Goal: Use online tool/utility: Utilize a website feature to perform a specific function

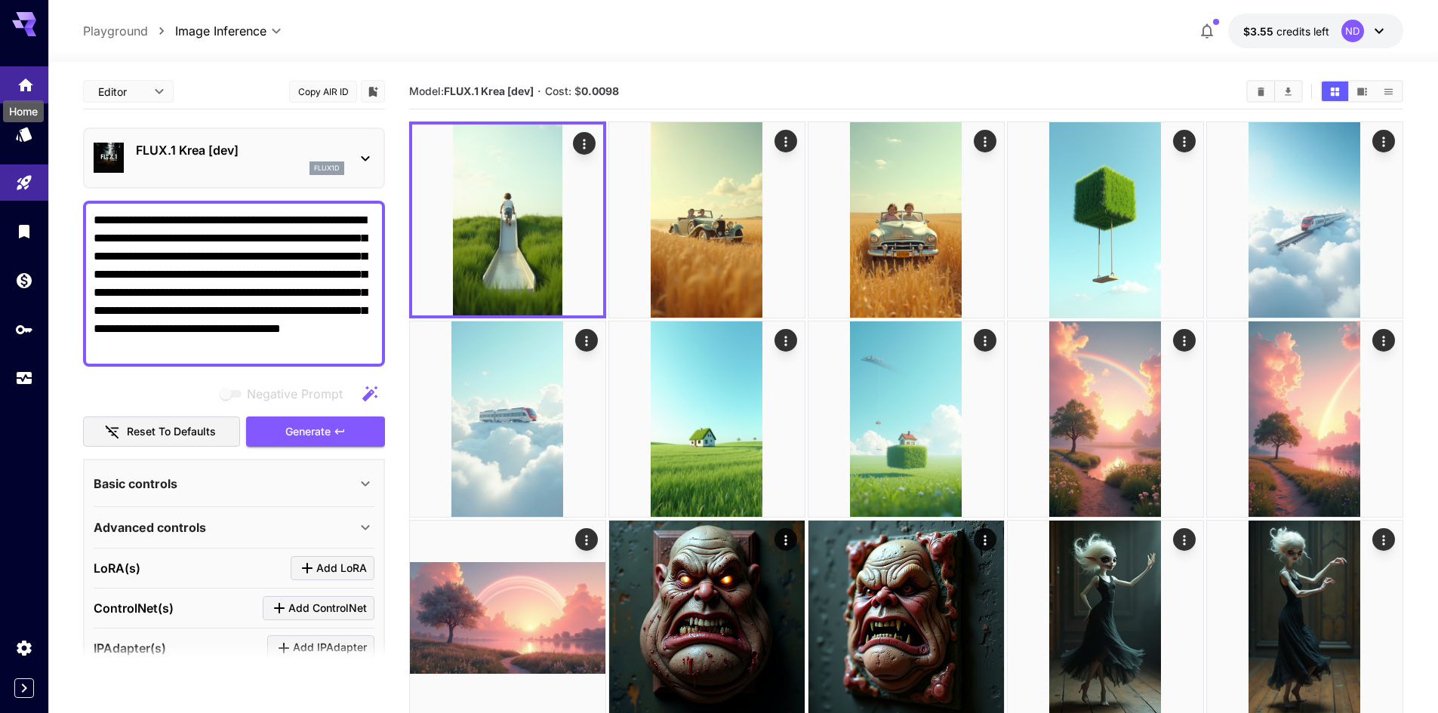
click at [25, 78] on icon "Home" at bounding box center [25, 80] width 15 height 13
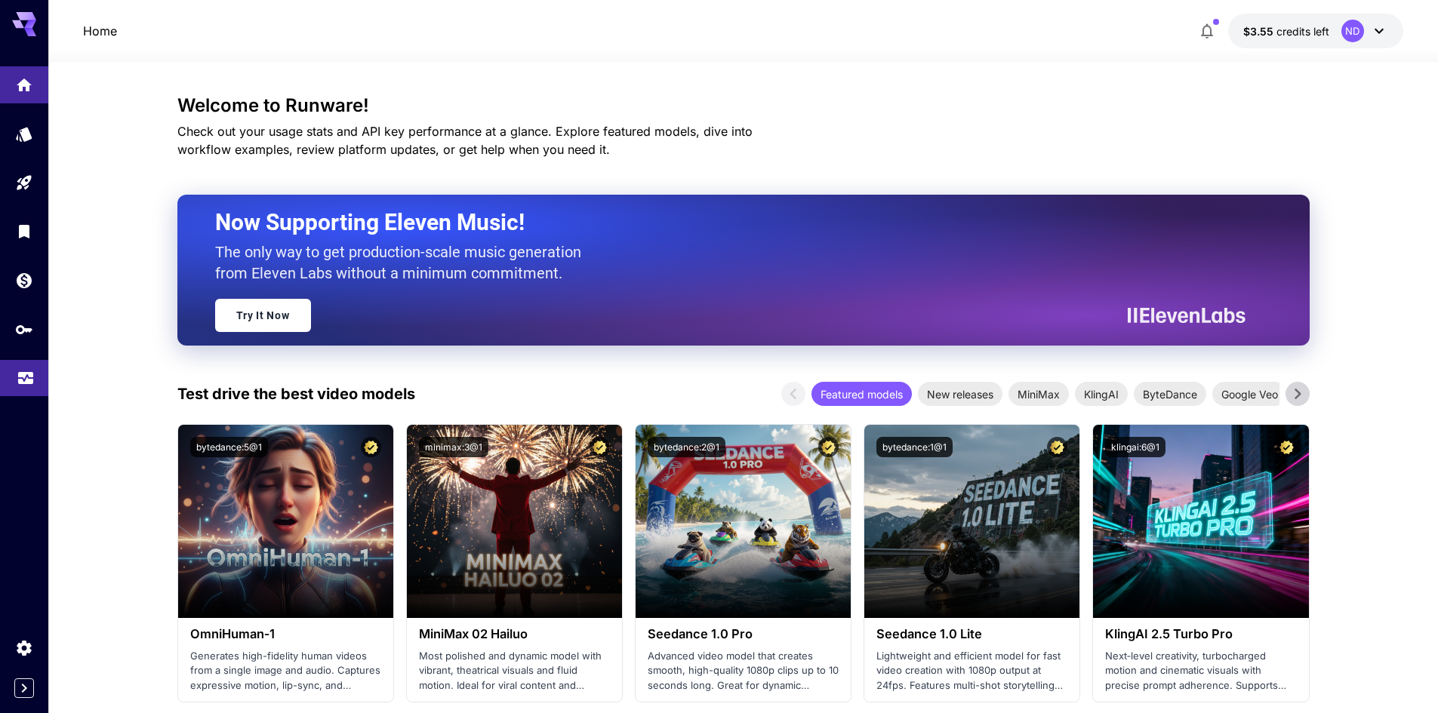
click at [31, 383] on link at bounding box center [24, 378] width 48 height 37
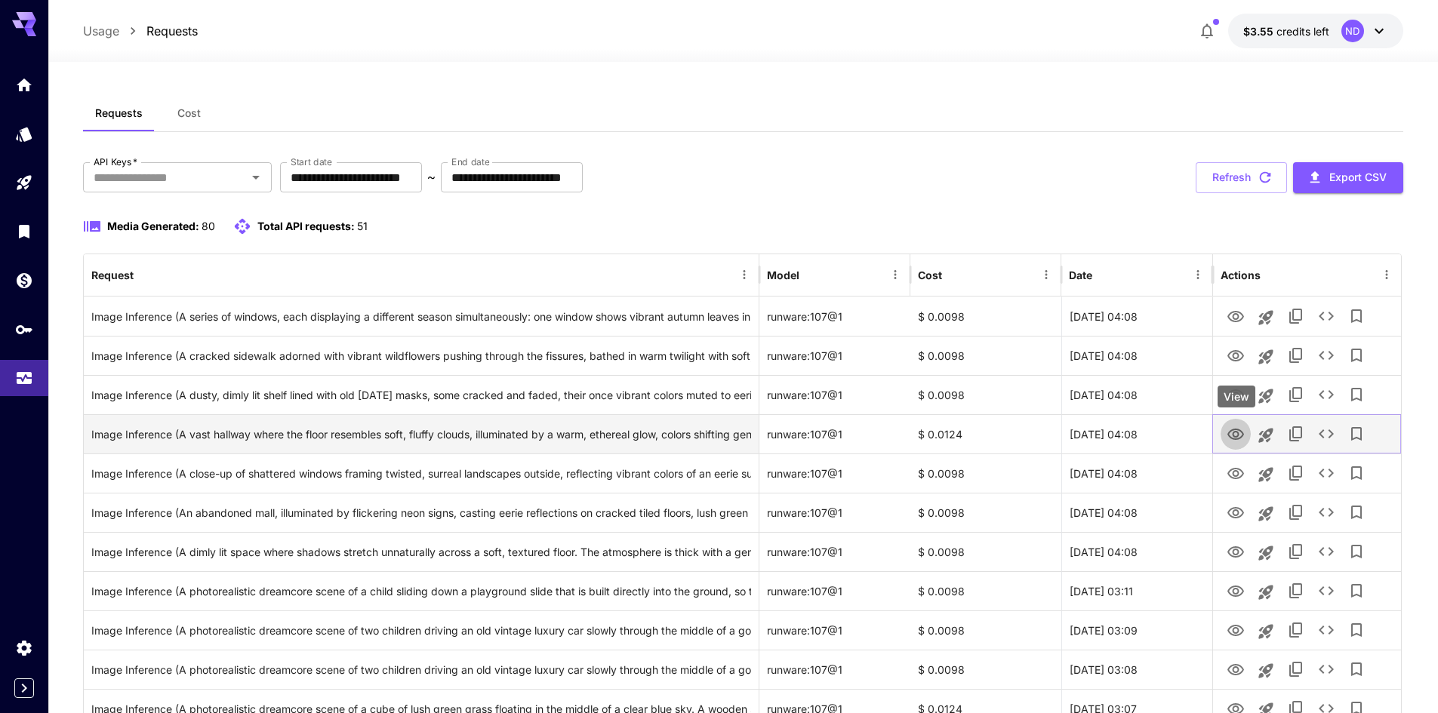
click at [1238, 435] on icon "View" at bounding box center [1235, 434] width 17 height 11
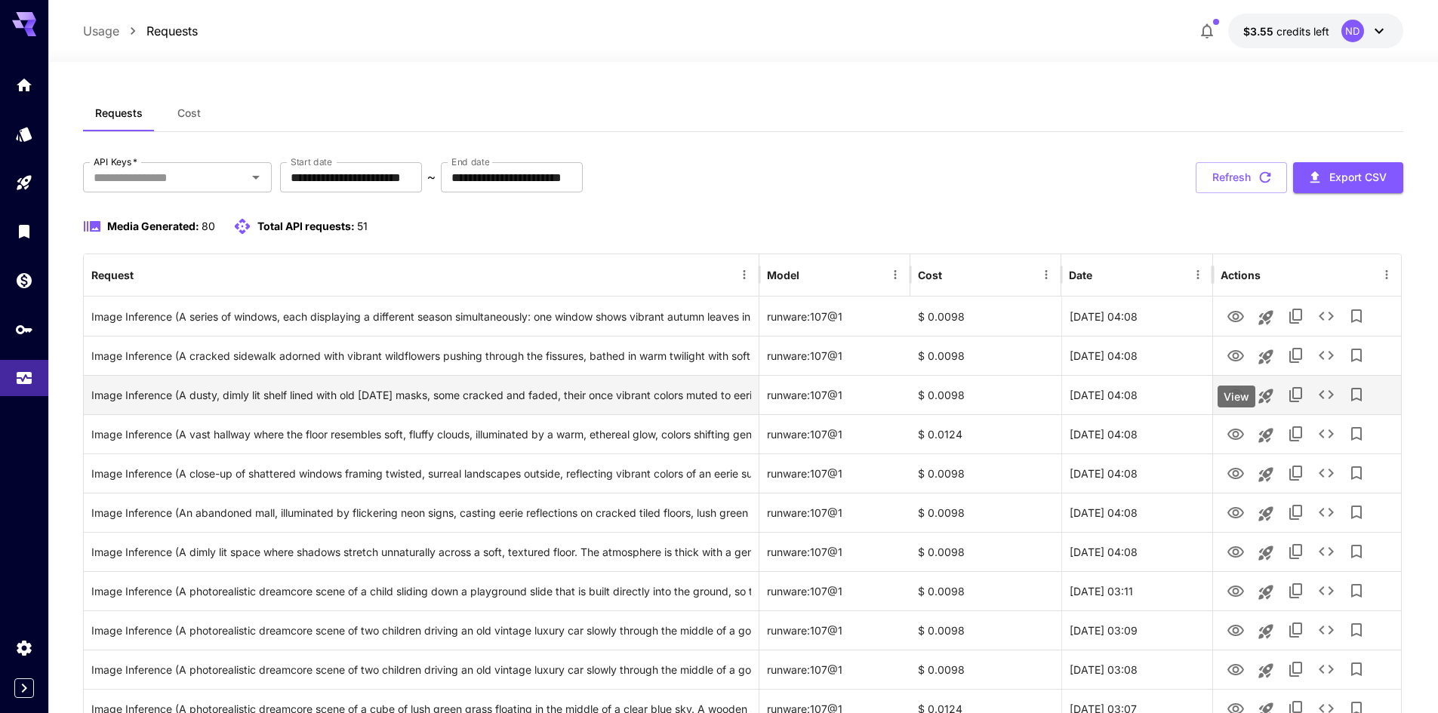
click at [1236, 403] on icon "View" at bounding box center [1235, 395] width 18 height 18
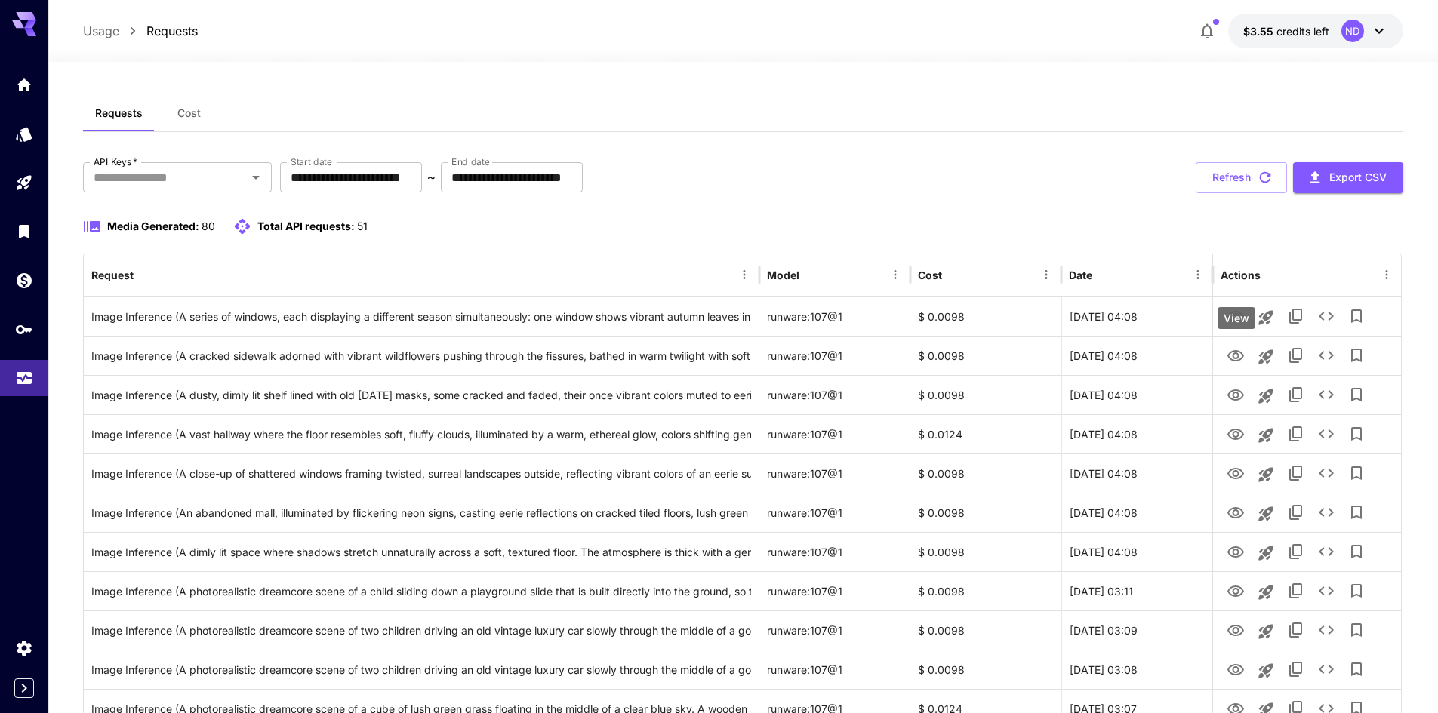
drag, startPoint x: 1237, startPoint y: 340, endPoint x: 1237, endPoint y: 326, distance: 14.3
click at [1237, 326] on div "View" at bounding box center [1236, 318] width 38 height 22
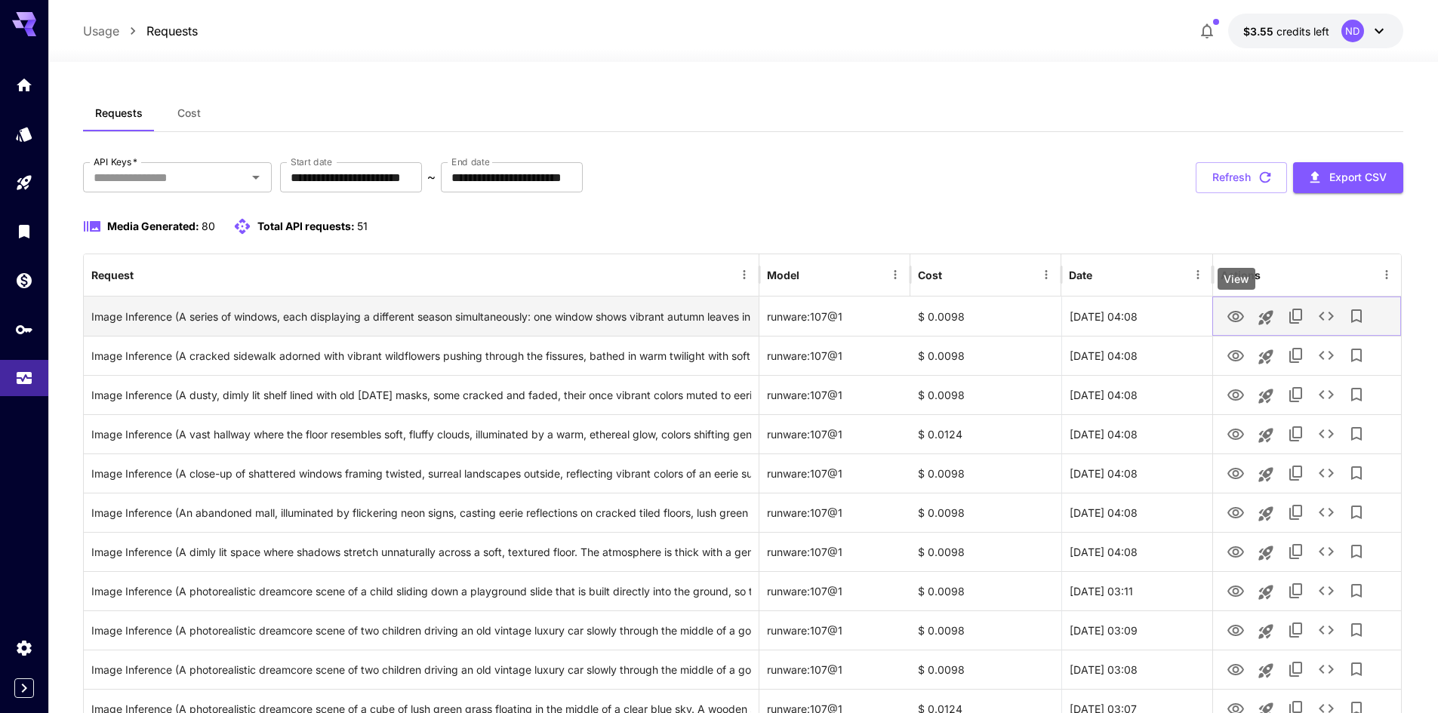
click at [1239, 304] on button "View" at bounding box center [1235, 315] width 30 height 31
click at [1238, 312] on icon "View" at bounding box center [1235, 316] width 17 height 11
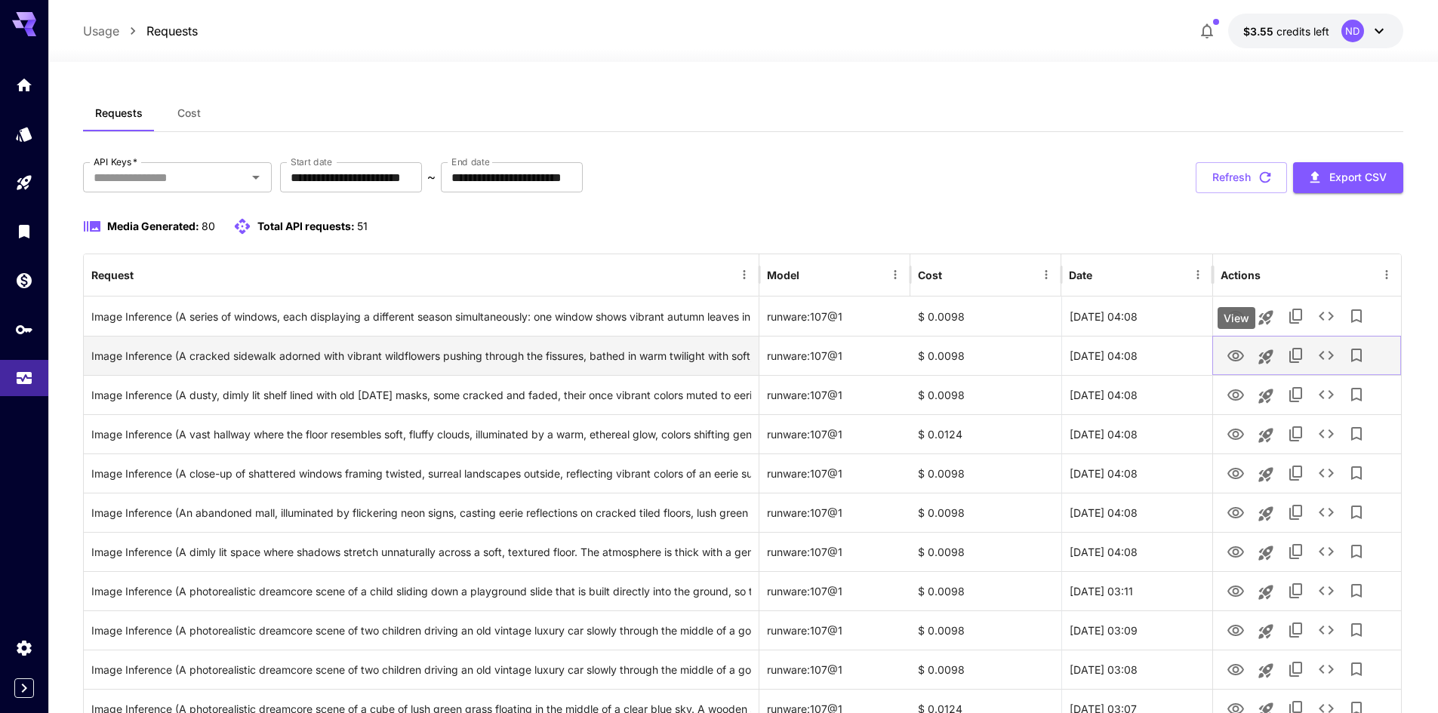
click at [1229, 347] on icon "View" at bounding box center [1235, 356] width 18 height 18
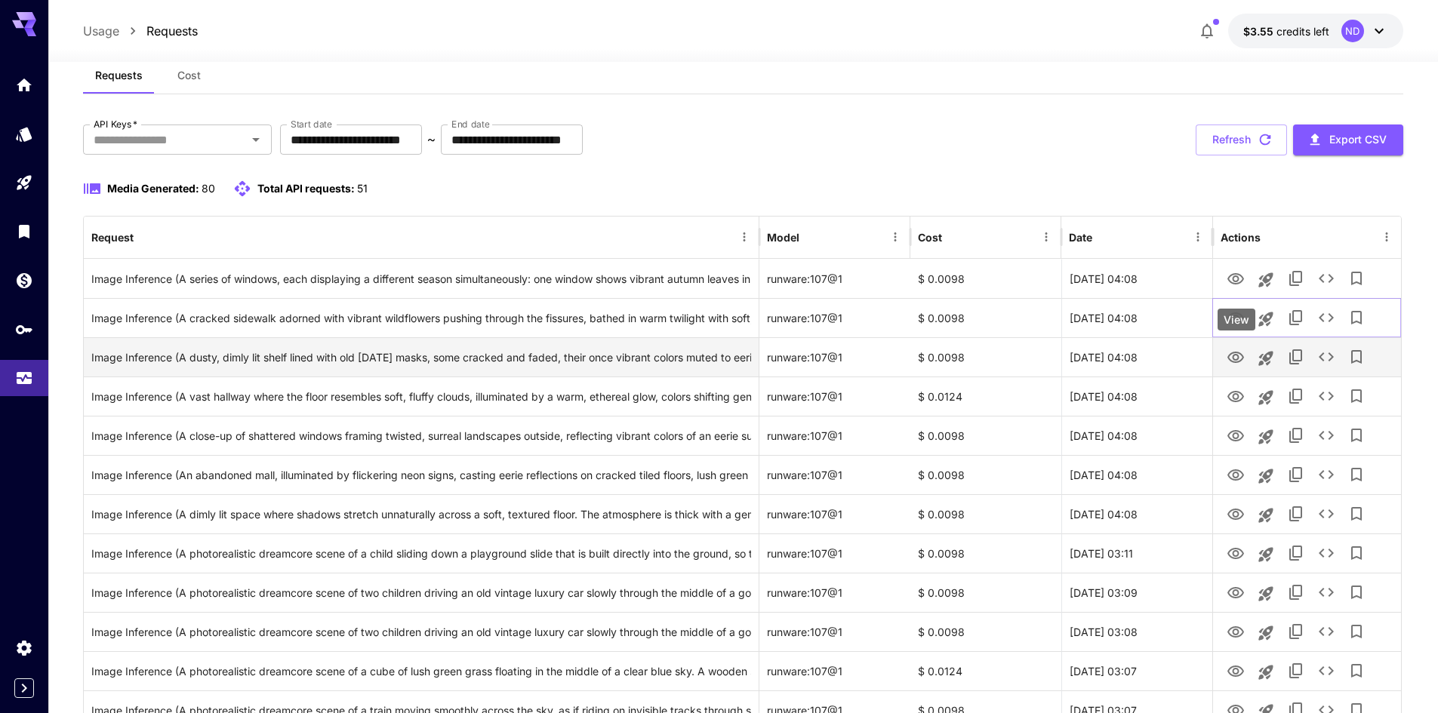
scroll to position [75, 0]
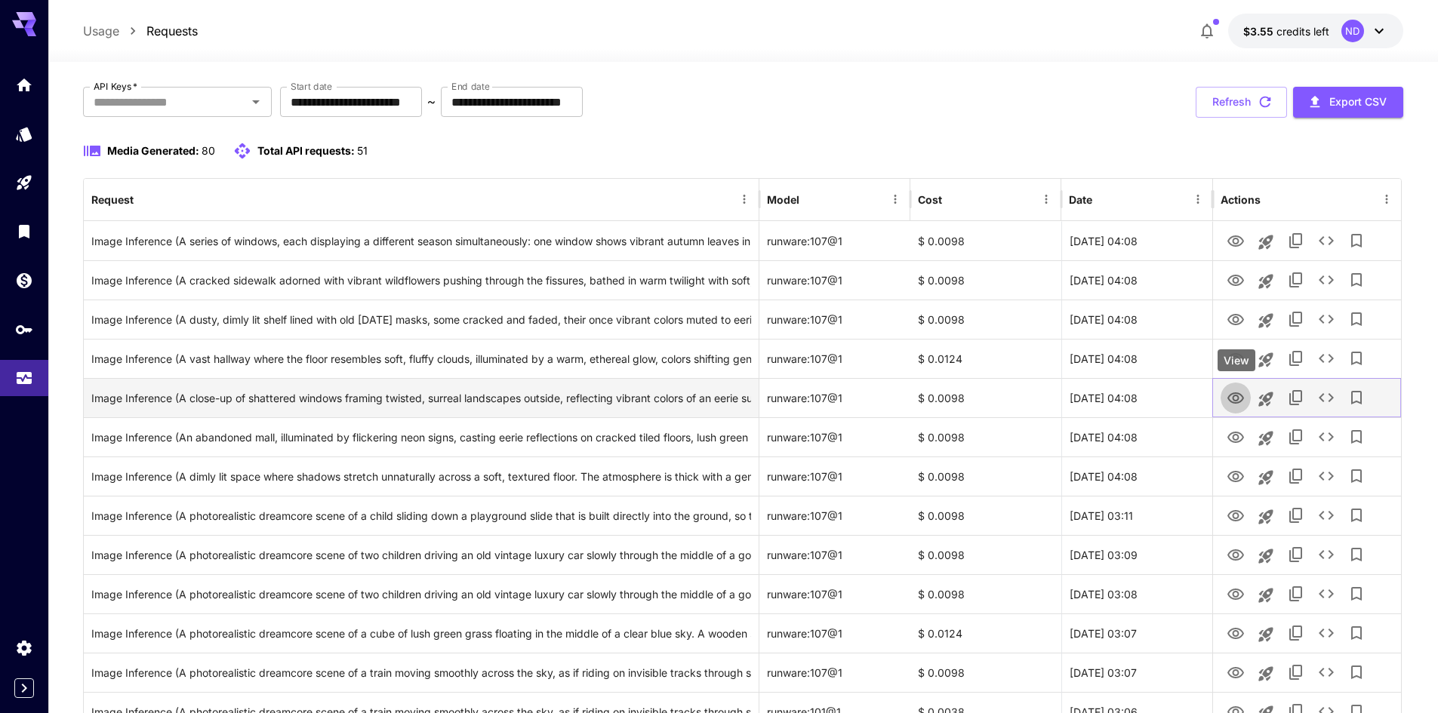
click at [1235, 392] on icon "View" at bounding box center [1235, 398] width 18 height 18
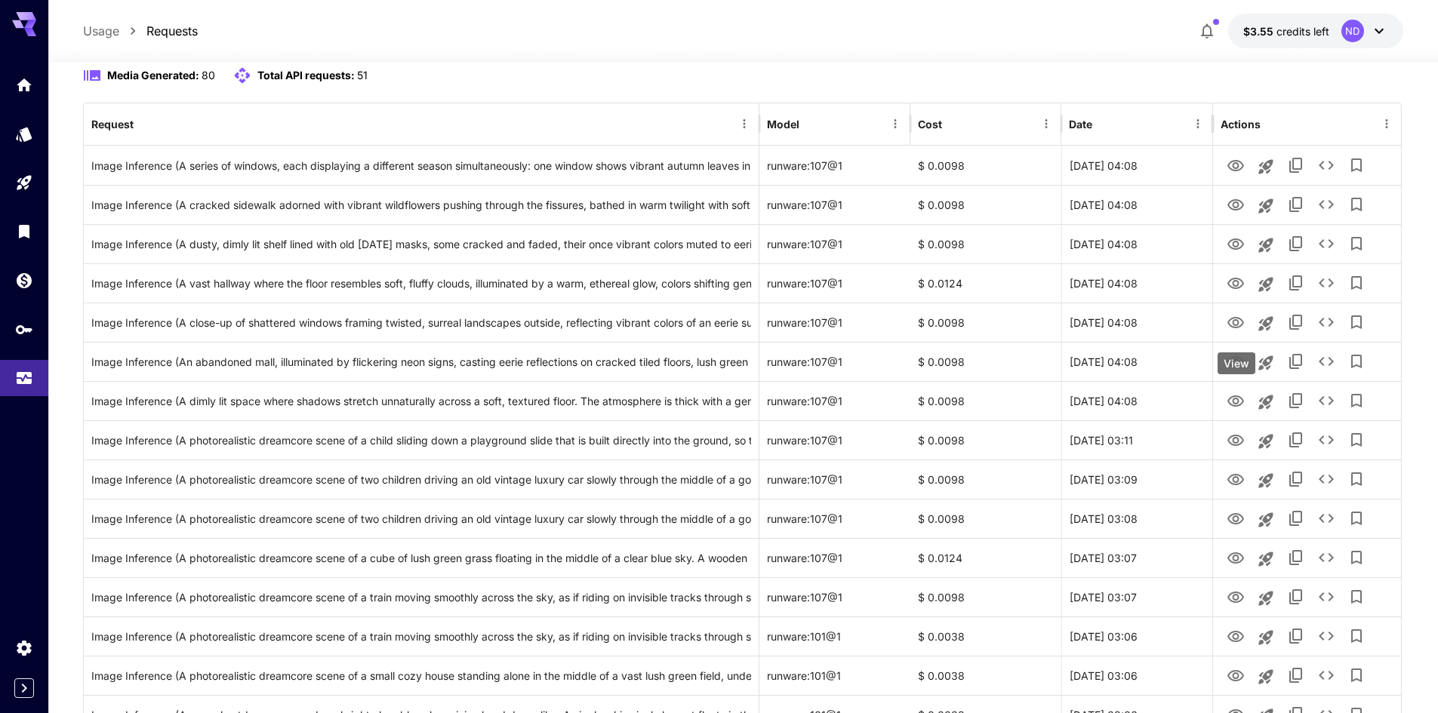
drag, startPoint x: 1235, startPoint y: 387, endPoint x: 1235, endPoint y: 368, distance: 18.9
click at [1235, 368] on div "View" at bounding box center [1236, 363] width 38 height 22
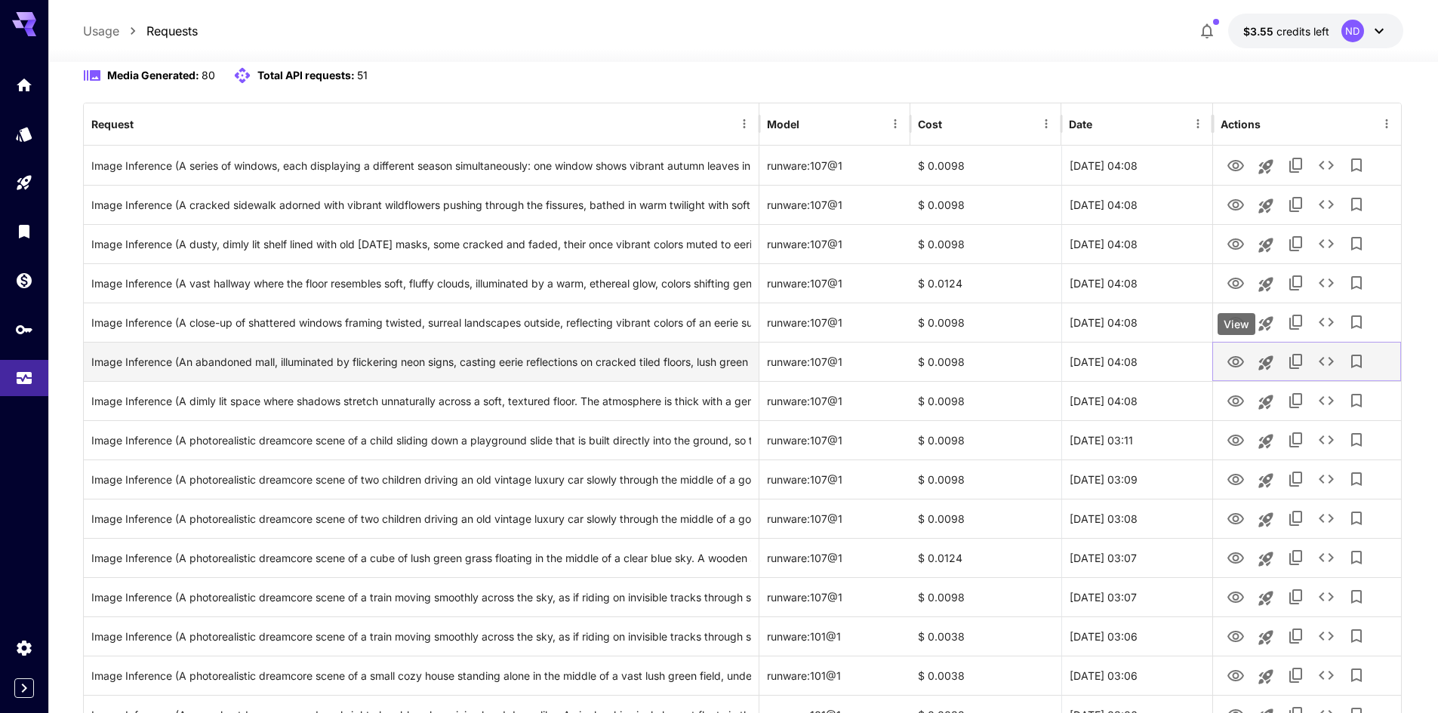
click at [1236, 358] on icon "View" at bounding box center [1235, 362] width 18 height 18
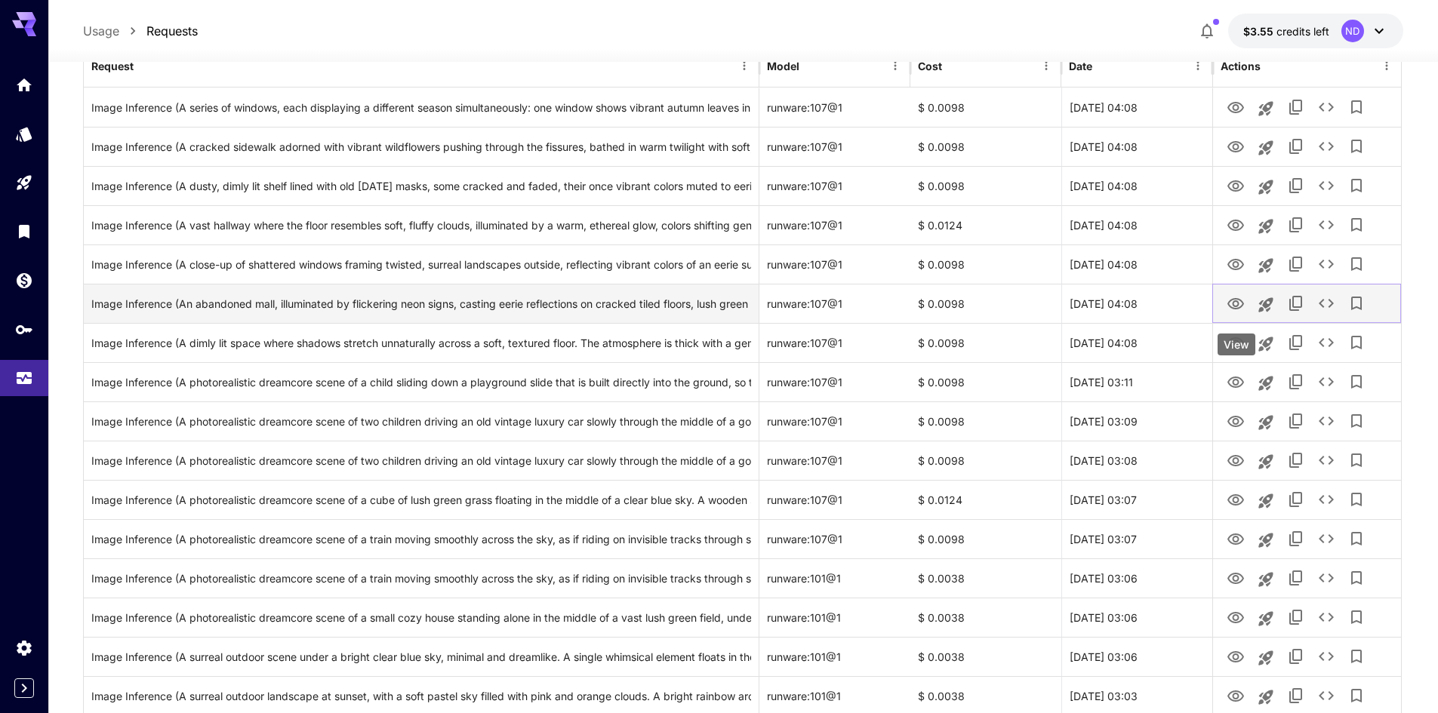
scroll to position [226, 0]
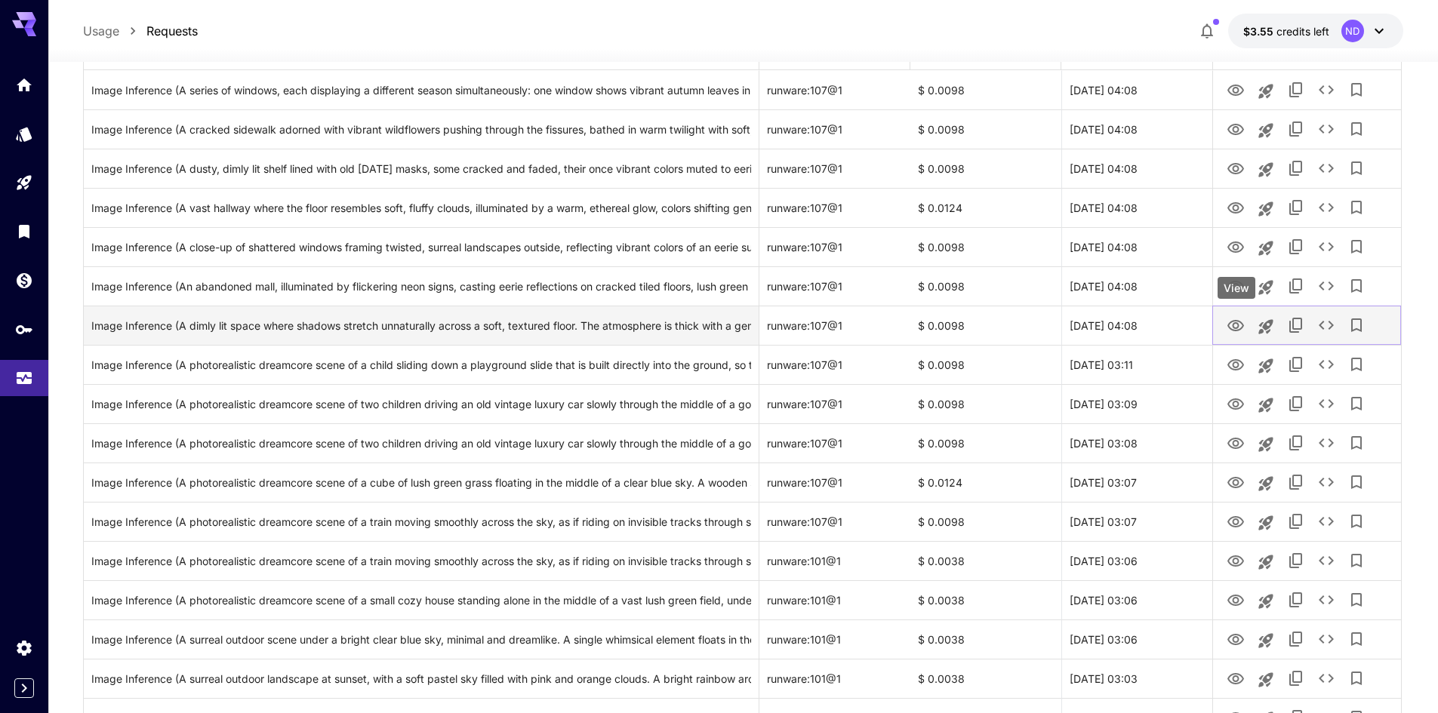
click at [1236, 327] on icon "View" at bounding box center [1235, 326] width 18 height 18
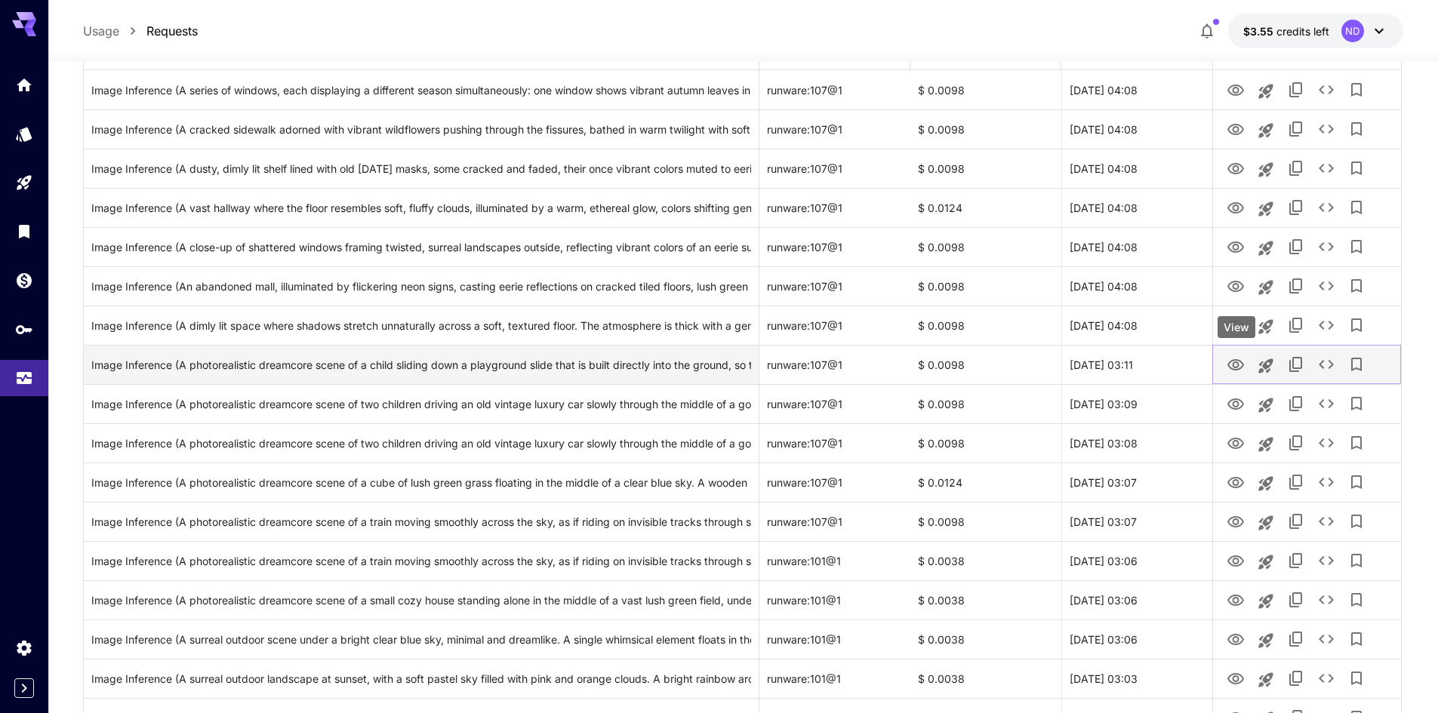
click at [1235, 361] on icon "View" at bounding box center [1235, 364] width 17 height 11
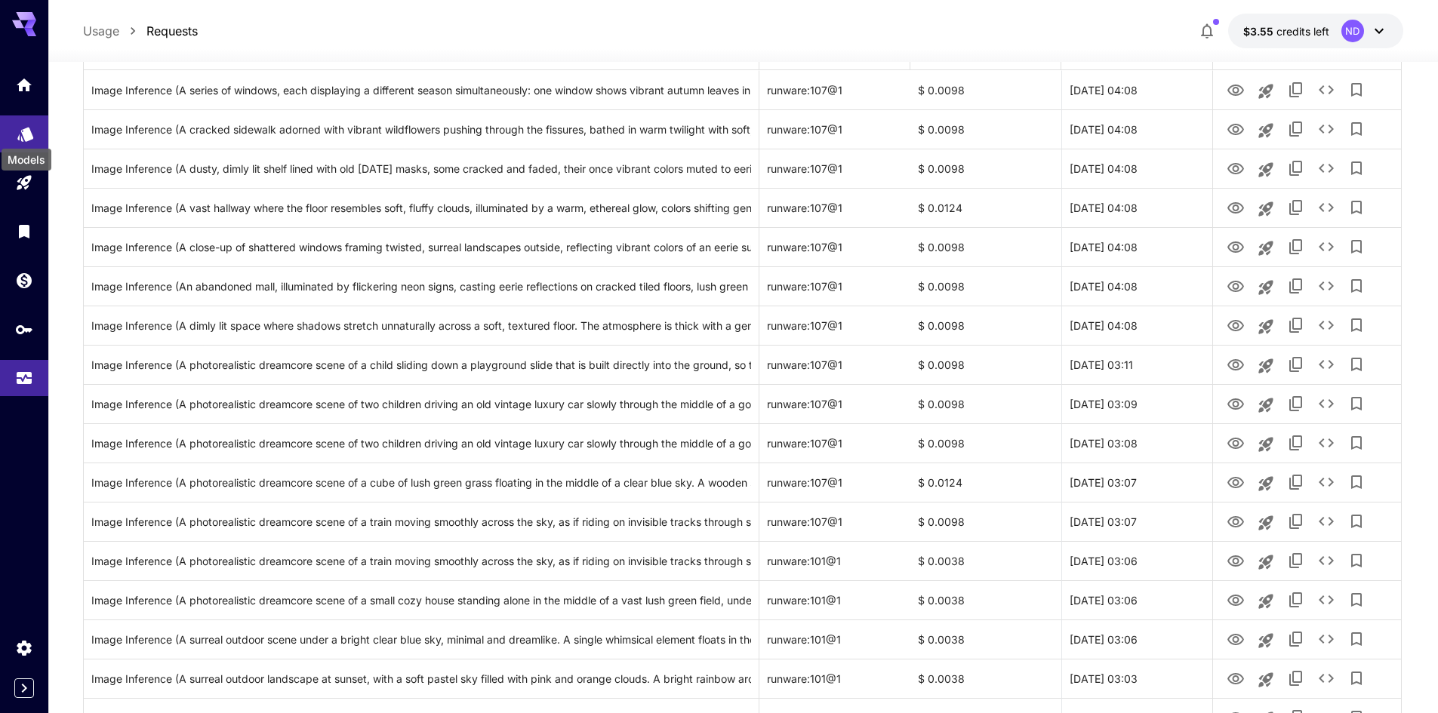
click at [23, 127] on icon "Models" at bounding box center [26, 133] width 18 height 18
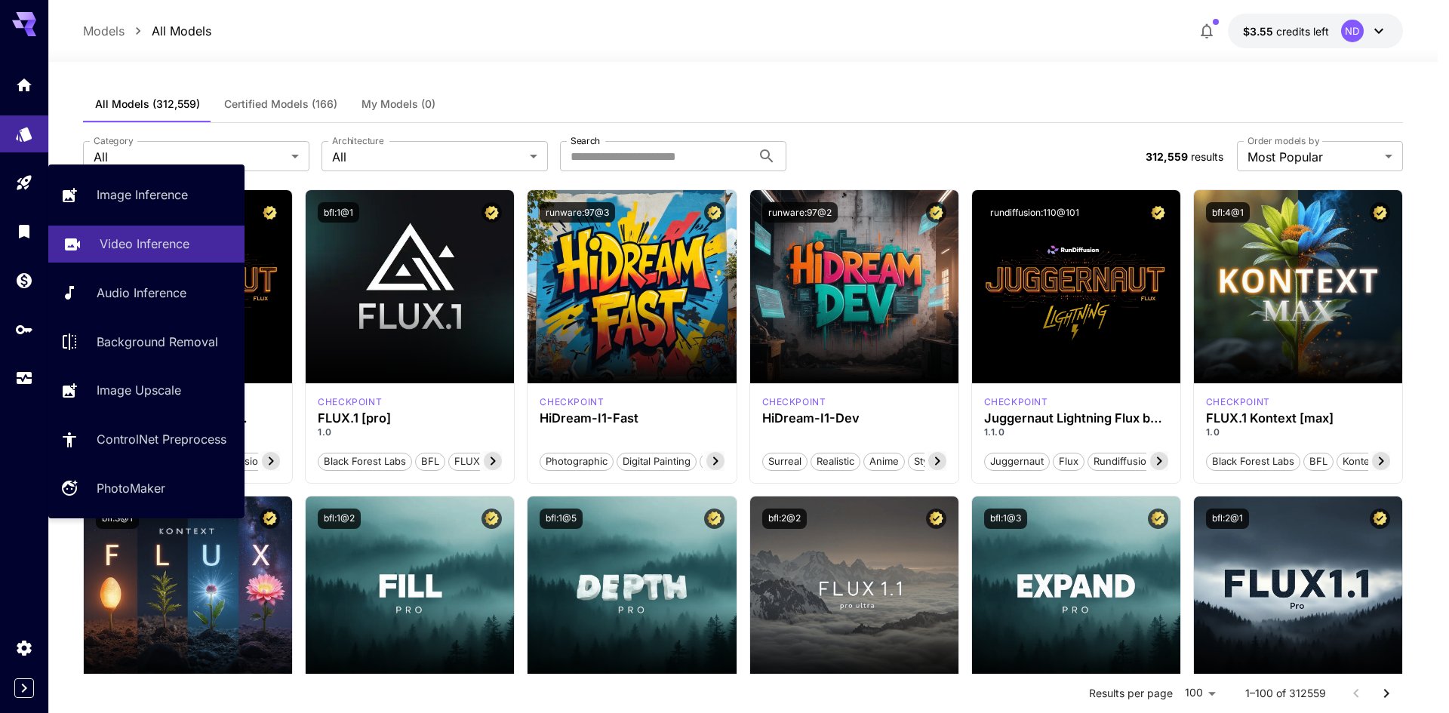
click at [175, 236] on p "Video Inference" at bounding box center [145, 244] width 90 height 18
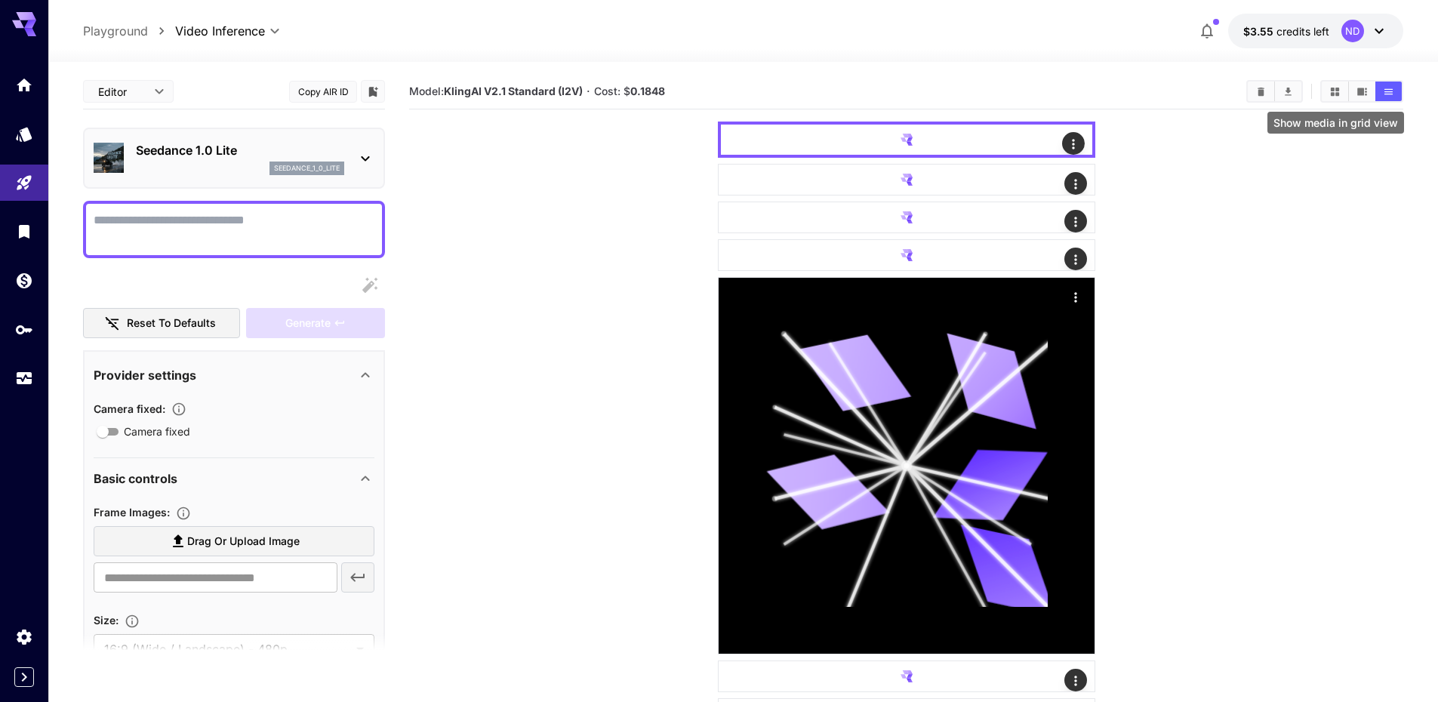
click at [1330, 92] on icon "Show media in grid view" at bounding box center [1334, 91] width 11 height 11
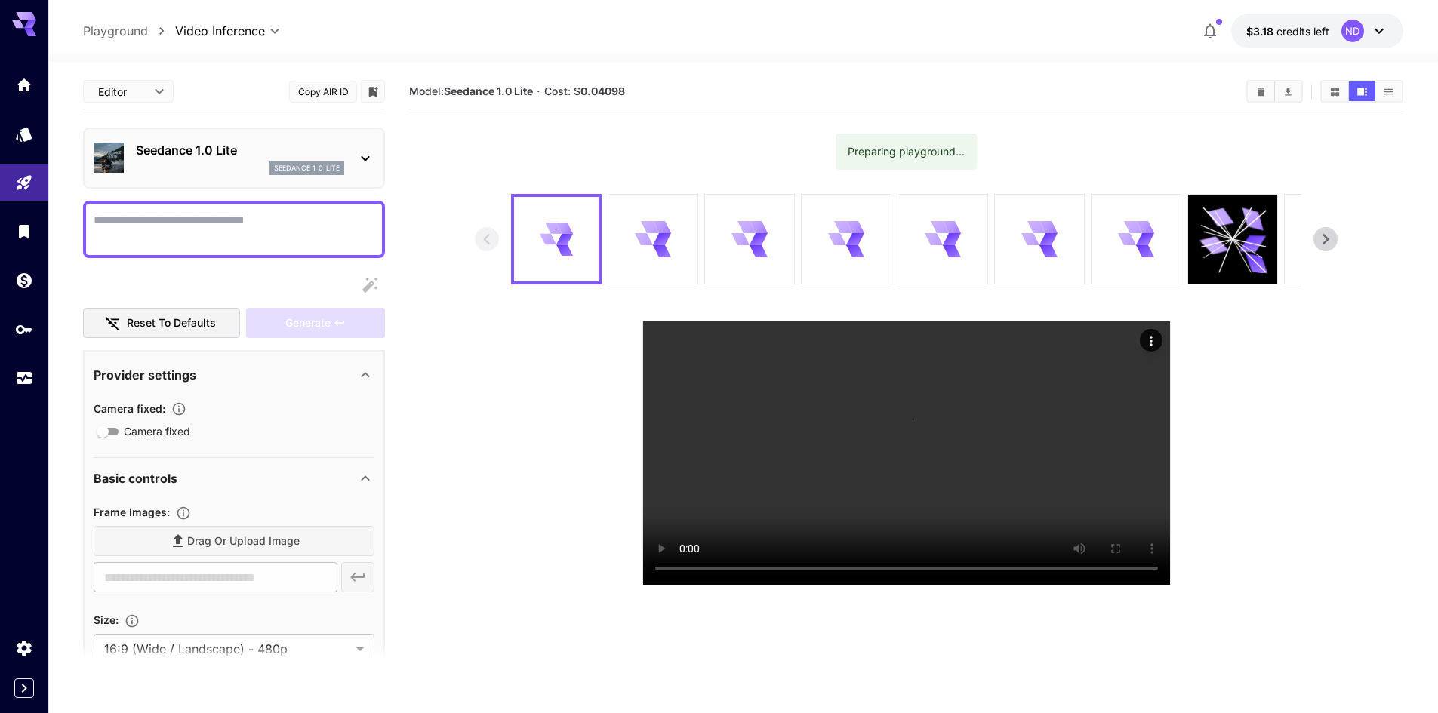
scroll to position [75, 0]
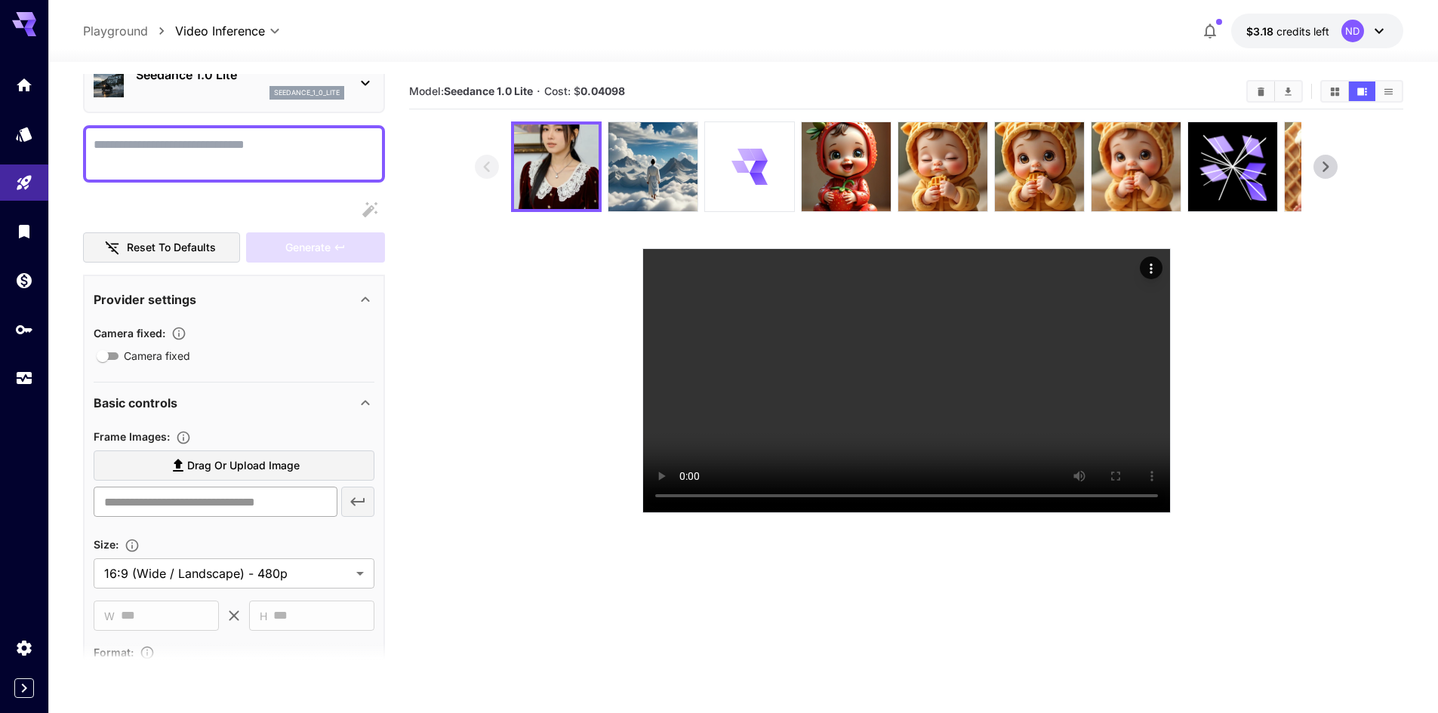
click at [211, 500] on input "text" at bounding box center [216, 502] width 244 height 30
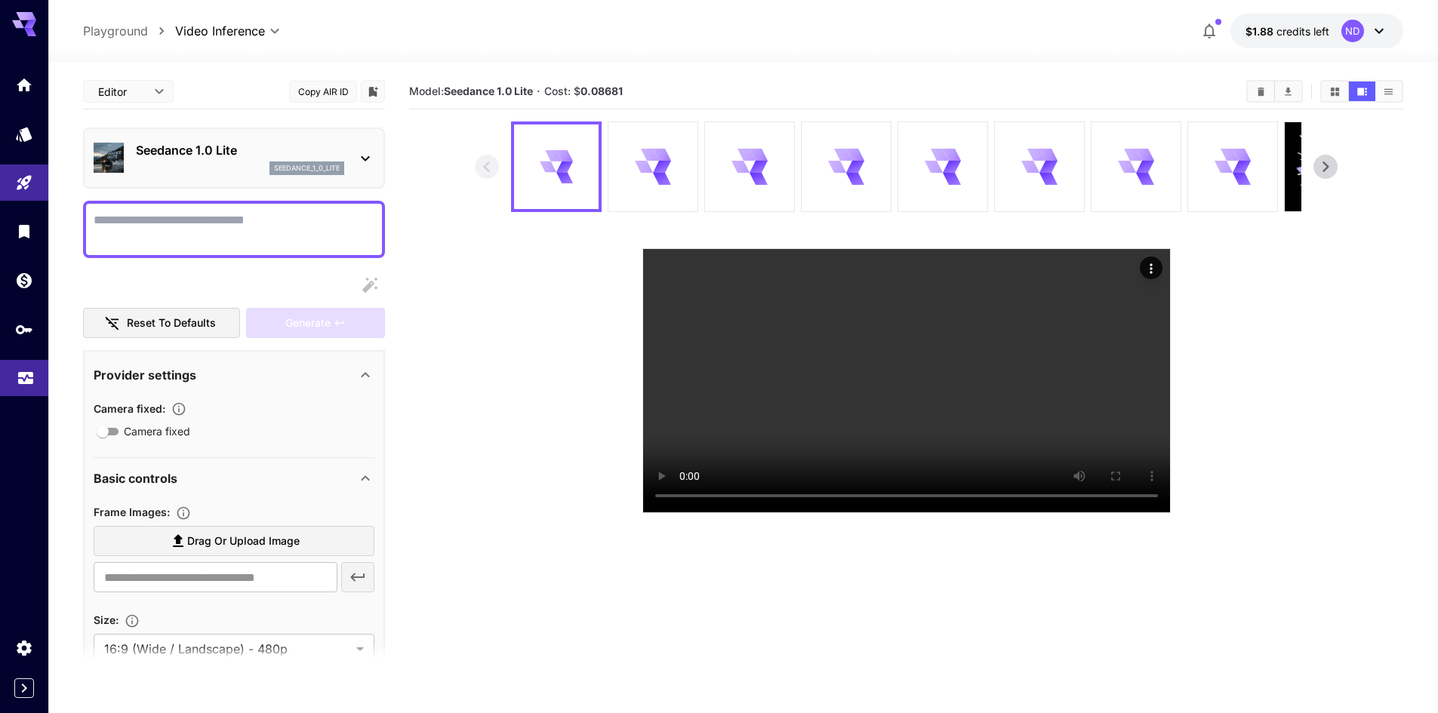
click at [21, 383] on link at bounding box center [24, 378] width 48 height 37
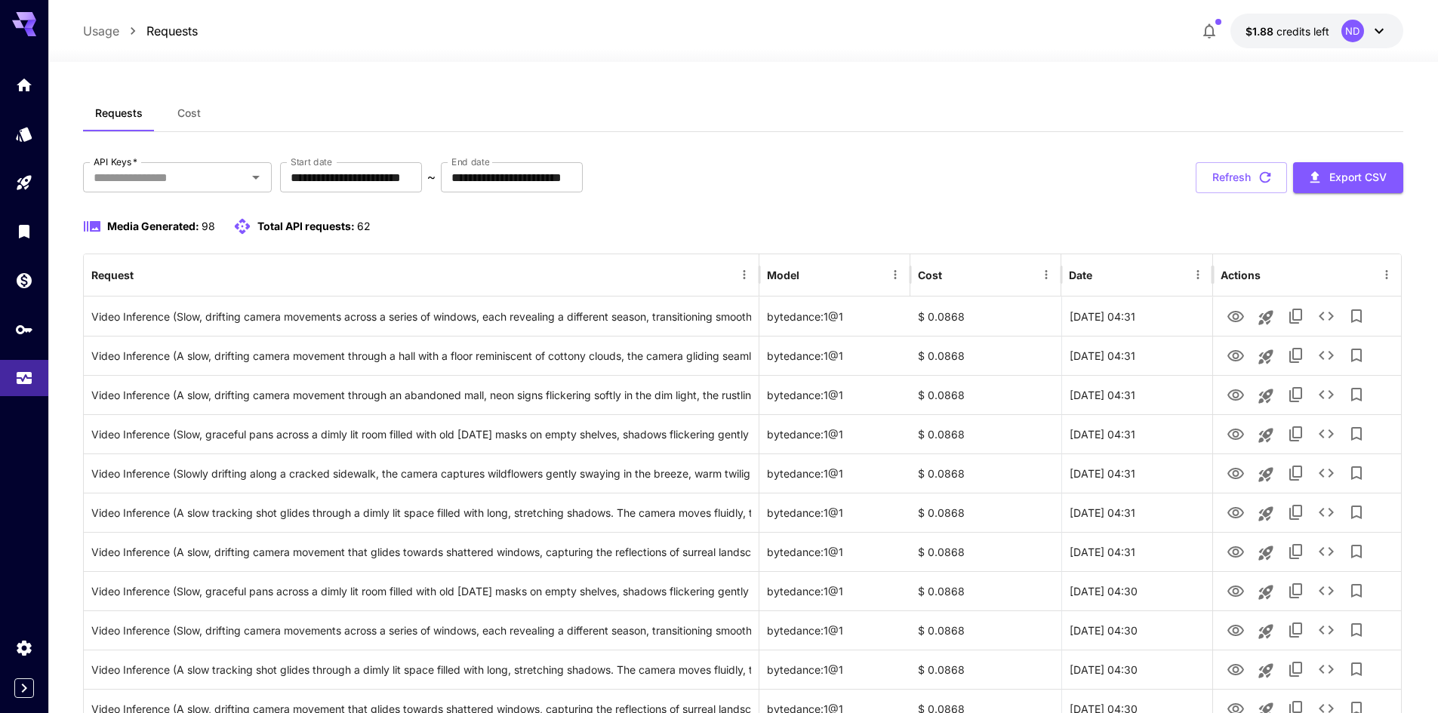
drag, startPoint x: 856, startPoint y: 201, endPoint x: 836, endPoint y: 195, distance: 20.8
click at [673, 47] on div at bounding box center [742, 53] width 1389 height 18
click at [675, 45] on div at bounding box center [742, 53] width 1389 height 18
drag, startPoint x: 915, startPoint y: 123, endPoint x: 813, endPoint y: 93, distance: 107.0
